Goal: Task Accomplishment & Management: Manage account settings

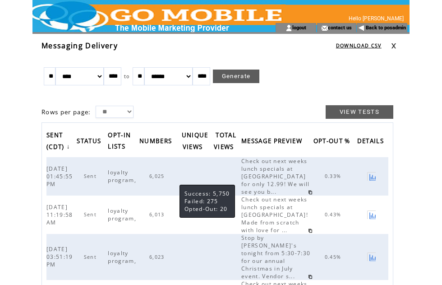
scroll to position [79, 109]
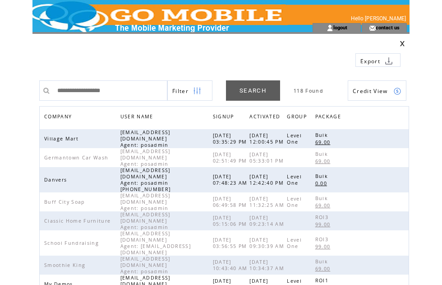
click at [70, 115] on span "COMPANY" at bounding box center [59, 117] width 30 height 13
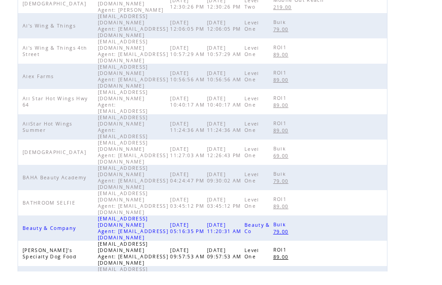
scroll to position [284, 0]
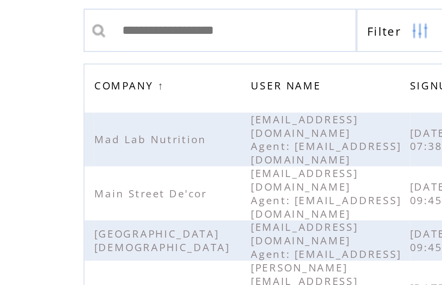
scroll to position [76, 0]
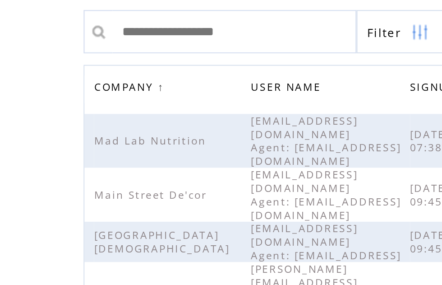
click at [63, 43] on span "COMPANY" at bounding box center [59, 41] width 30 height 13
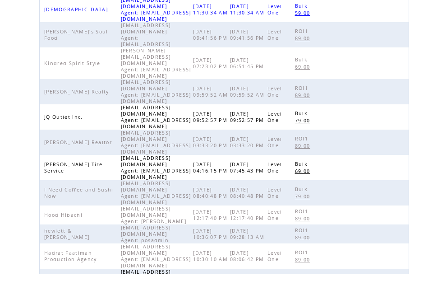
scroll to position [284, 0]
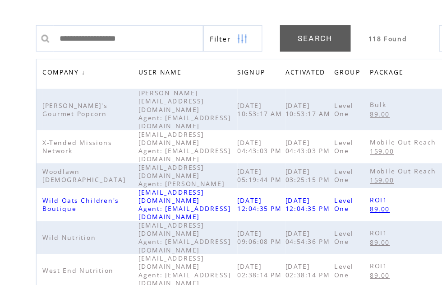
scroll to position [61, 0]
click at [54, 54] on span "COMPANY" at bounding box center [59, 56] width 30 height 13
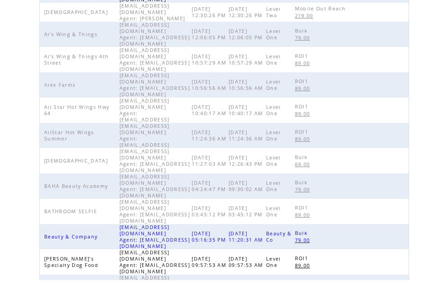
scroll to position [284, 0]
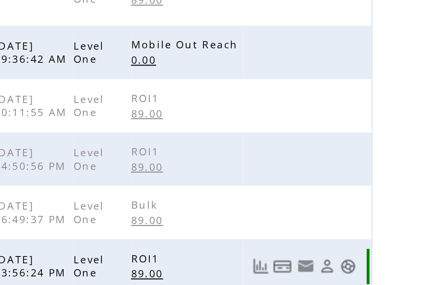
click at [394, 252] on link at bounding box center [398, 256] width 8 height 8
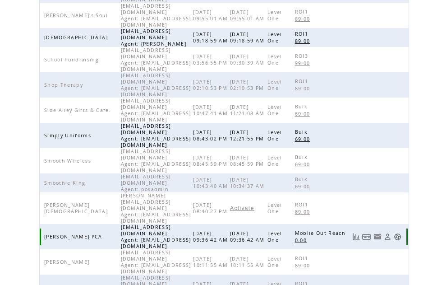
scroll to position [202, 0]
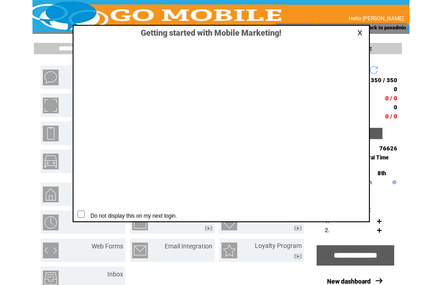
scroll to position [0, 0]
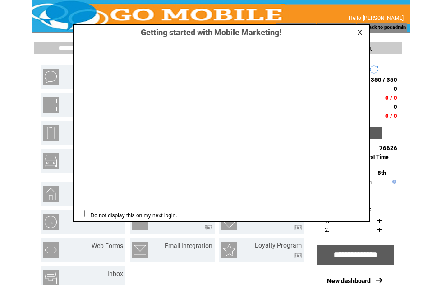
click at [368, 29] on div "Getting started with Mobile Marketing! Do not display this on my next login." at bounding box center [221, 122] width 297 height 197
click at [361, 32] on link at bounding box center [362, 32] width 8 height 6
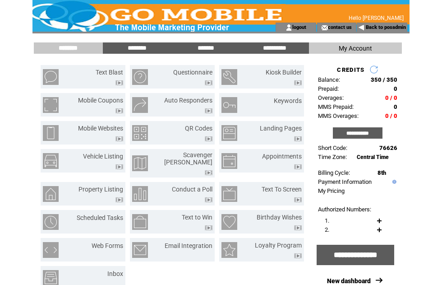
click at [140, 47] on input "********" at bounding box center [137, 48] width 68 height 8
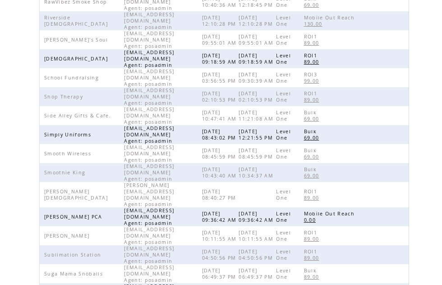
scroll to position [163, 0]
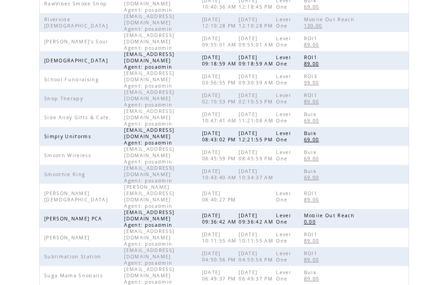
scroll to position [160, 0]
click at [390, 127] on td at bounding box center [382, 136] width 50 height 19
click at [400, 127] on td at bounding box center [382, 136] width 50 height 19
click at [406, 127] on td at bounding box center [382, 136] width 50 height 19
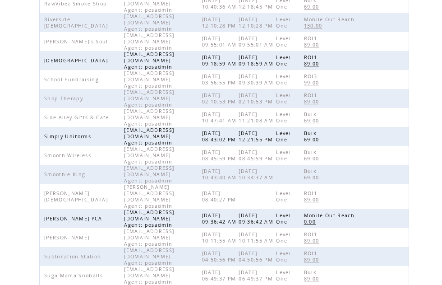
click at [395, 127] on td at bounding box center [382, 136] width 50 height 19
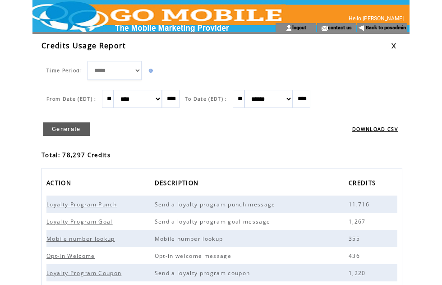
click at [388, 31] on link "Back to posadmin" at bounding box center [386, 28] width 40 height 6
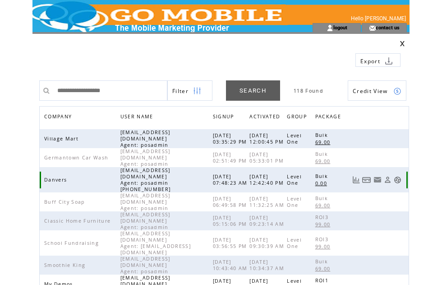
click at [399, 176] on link at bounding box center [398, 180] width 8 height 8
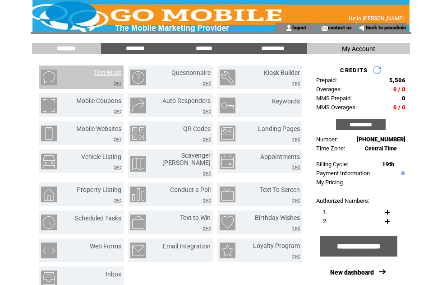
click at [112, 73] on link "Text Blast" at bounding box center [108, 72] width 28 height 7
click at [208, 49] on input "*******" at bounding box center [204, 49] width 68 height 8
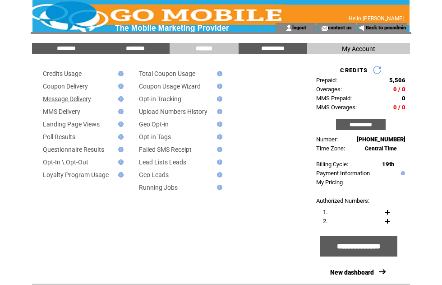
click at [81, 101] on link "Message Delivery" at bounding box center [67, 98] width 48 height 7
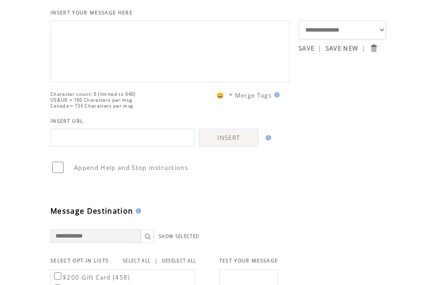
scroll to position [51, 0]
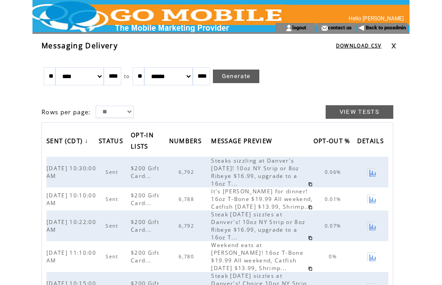
click at [256, 171] on span "Steaks sizzling at Danver's [DATE]! 10oz NY Strip or 8oz Ribeye $16.99, upgrade…" at bounding box center [255, 172] width 88 height 31
click at [196, 171] on span "6,792" at bounding box center [188, 172] width 18 height 6
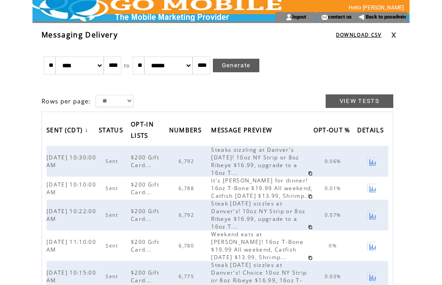
scroll to position [11, 0]
click at [195, 218] on span "6,792" at bounding box center [188, 215] width 18 height 6
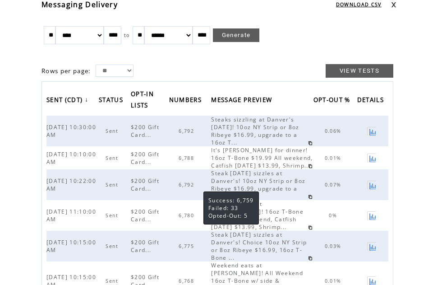
scroll to position [0, 0]
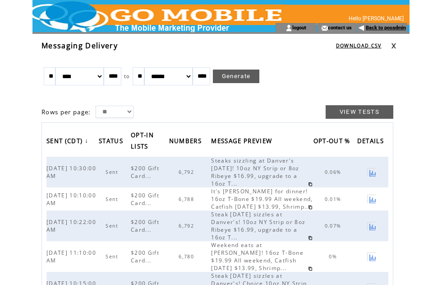
click at [385, 27] on link "Back to posadmin" at bounding box center [386, 28] width 40 height 6
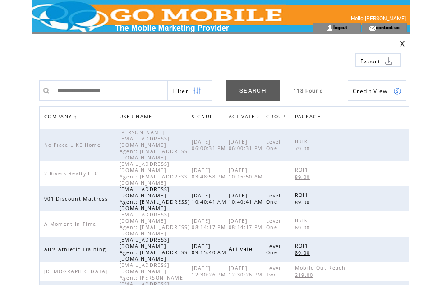
click at [64, 116] on span "COMPANY" at bounding box center [59, 117] width 30 height 13
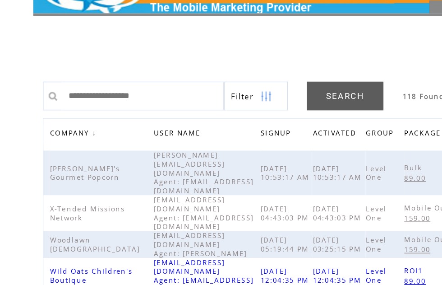
scroll to position [14, 0]
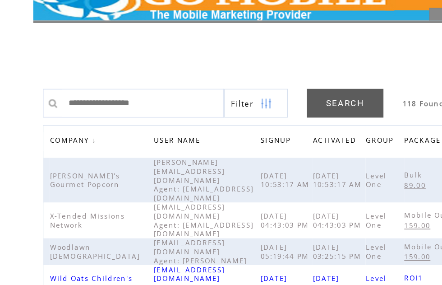
click at [60, 98] on span "COMPANY" at bounding box center [59, 103] width 30 height 13
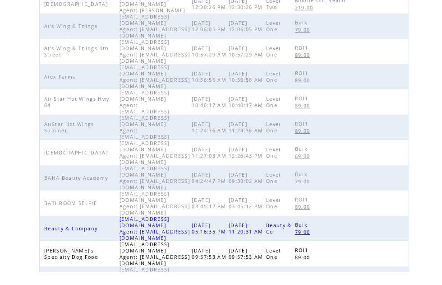
scroll to position [284, 0]
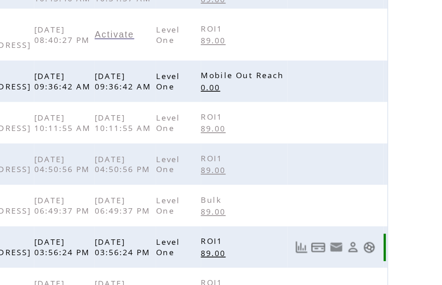
click at [394, 252] on link at bounding box center [398, 256] width 8 height 8
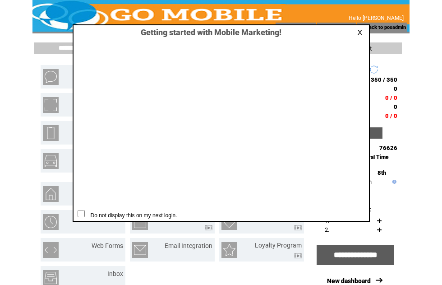
scroll to position [0, 0]
click at [363, 34] on link at bounding box center [362, 32] width 8 height 6
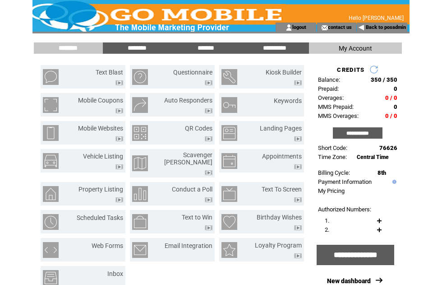
click at [365, 139] on input "**********" at bounding box center [358, 132] width 50 height 11
click at [357, 139] on input "**********" at bounding box center [358, 132] width 50 height 11
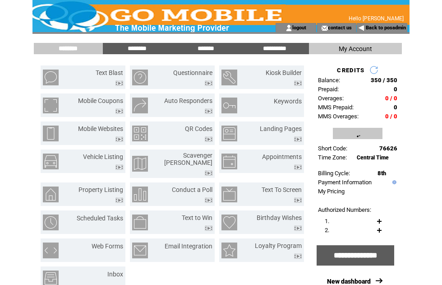
click at [213, 47] on input "*******" at bounding box center [206, 49] width 68 height 8
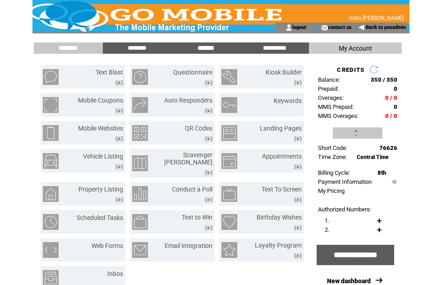
click at [204, 45] on input "*******" at bounding box center [206, 48] width 68 height 8
click at [210, 44] on input "*******" at bounding box center [206, 48] width 68 height 8
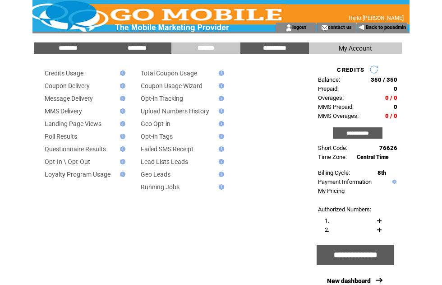
scroll to position [0, 0]
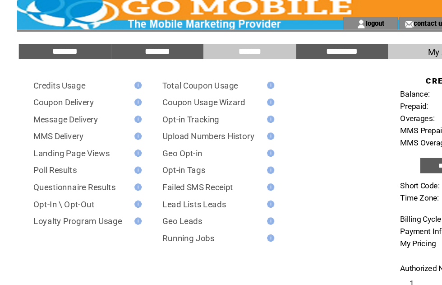
click at [123, 45] on input "********" at bounding box center [137, 49] width 68 height 8
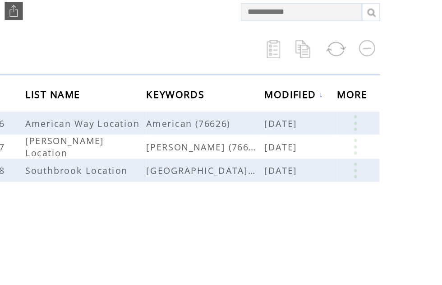
scroll to position [46, 0]
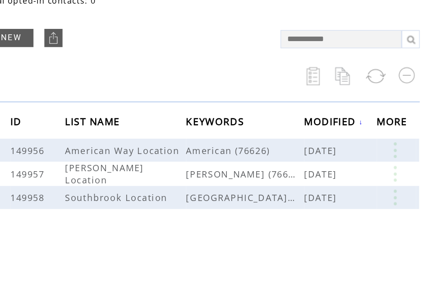
click at [64, 176] on div "**********" at bounding box center [221, 145] width 368 height 257
